Goal: Find specific page/section: Find specific page/section

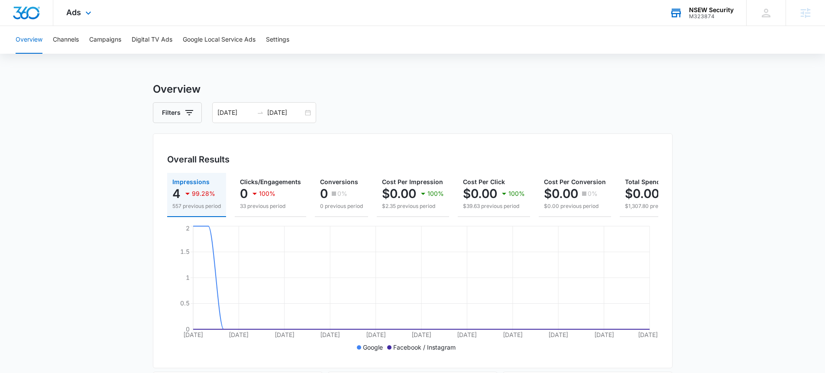
click at [705, 23] on div "NSEW Security M323874 Your Accounts View All" at bounding box center [702, 13] width 90 height 26
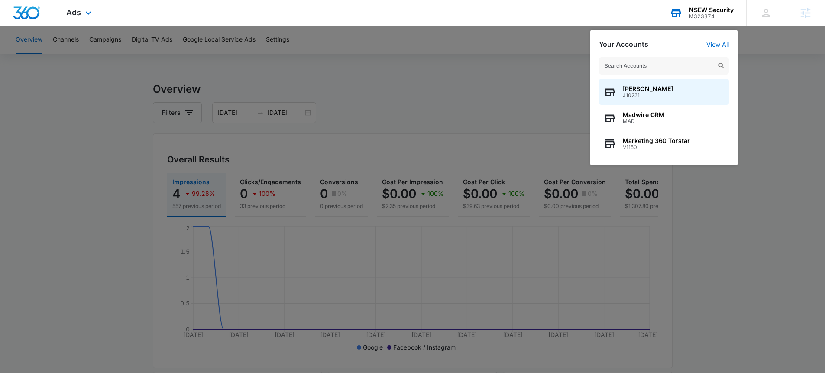
click at [683, 71] on input "text" at bounding box center [664, 65] width 130 height 17
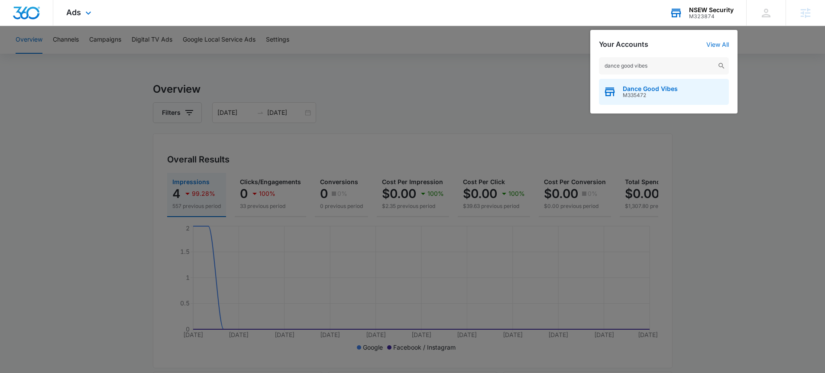
type input "dance good vibes"
click at [664, 90] on span "Dance Good Vibes" at bounding box center [650, 88] width 55 height 7
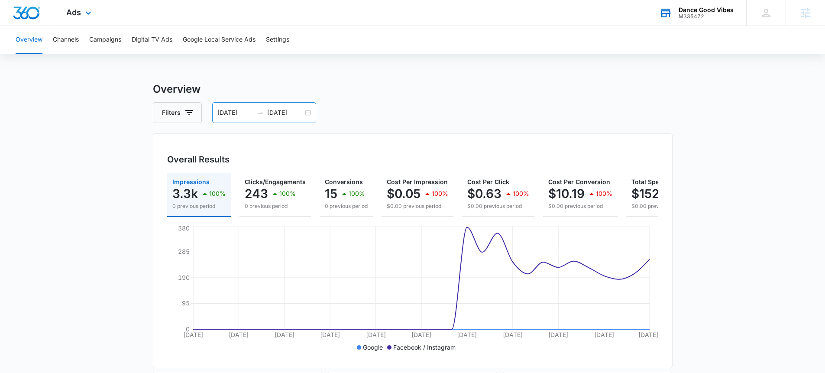
click at [306, 111] on div "[DATE] [DATE]" at bounding box center [264, 112] width 104 height 21
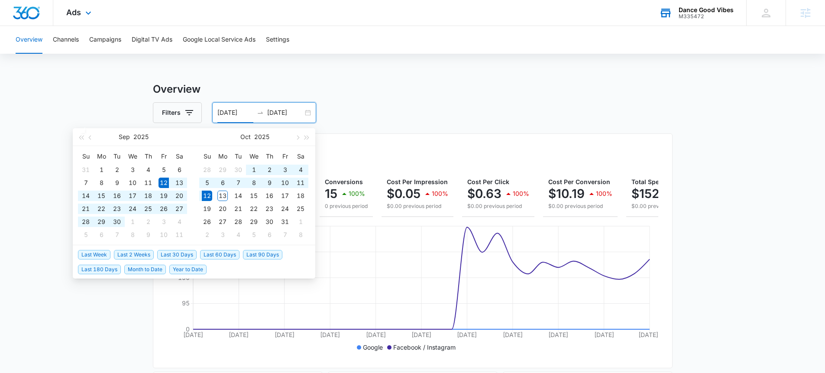
click at [175, 248] on li "Last 30 Days" at bounding box center [178, 254] width 43 height 15
click at [175, 251] on span "Last 30 Days" at bounding box center [176, 255] width 39 height 10
type input "09/13/2025"
type input "10/13/2025"
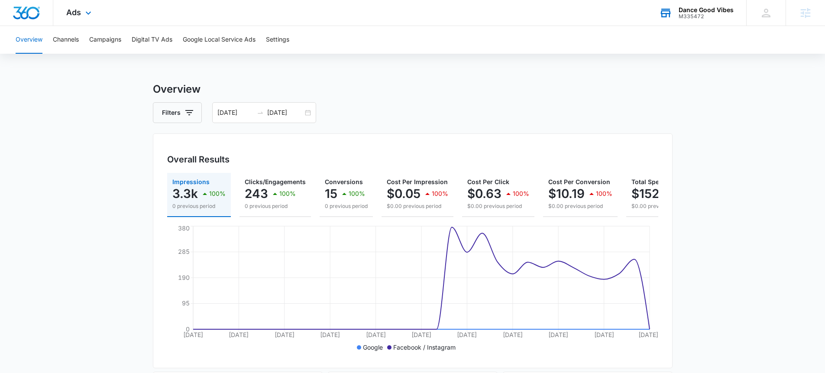
click at [70, 2] on div "Ads Apps Reputation Websites Forms CRM Email Social POS Content Ads Intelligenc…" at bounding box center [79, 13] width 53 height 26
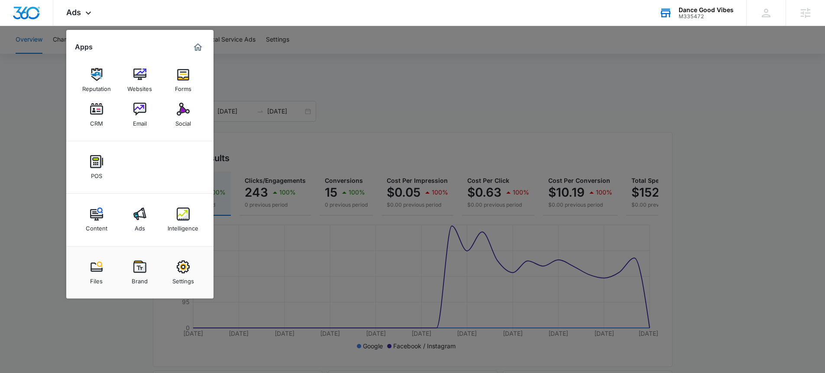
scroll to position [2, 0]
click at [156, 104] on div "Reputation Websites Forms CRM Email Social" at bounding box center [139, 97] width 147 height 87
click at [153, 110] on link "Email" at bounding box center [139, 114] width 33 height 33
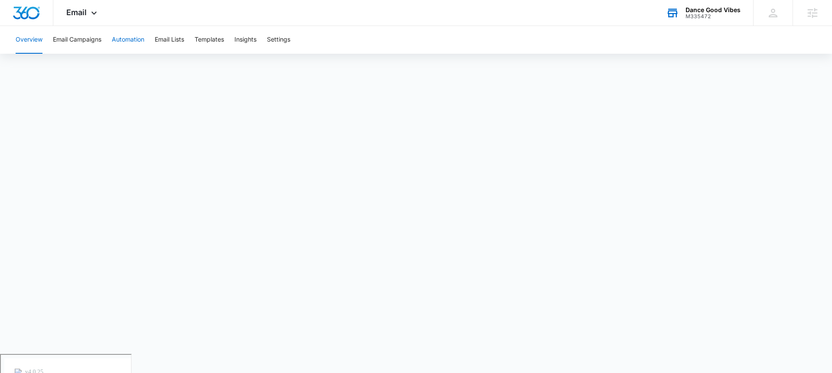
click at [134, 37] on button "Automation" at bounding box center [128, 40] width 32 height 28
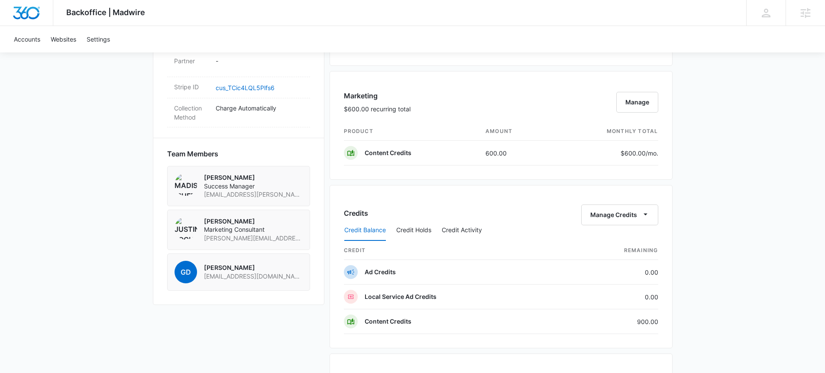
scroll to position [535, 0]
